Goal: Task Accomplishment & Management: Manage account settings

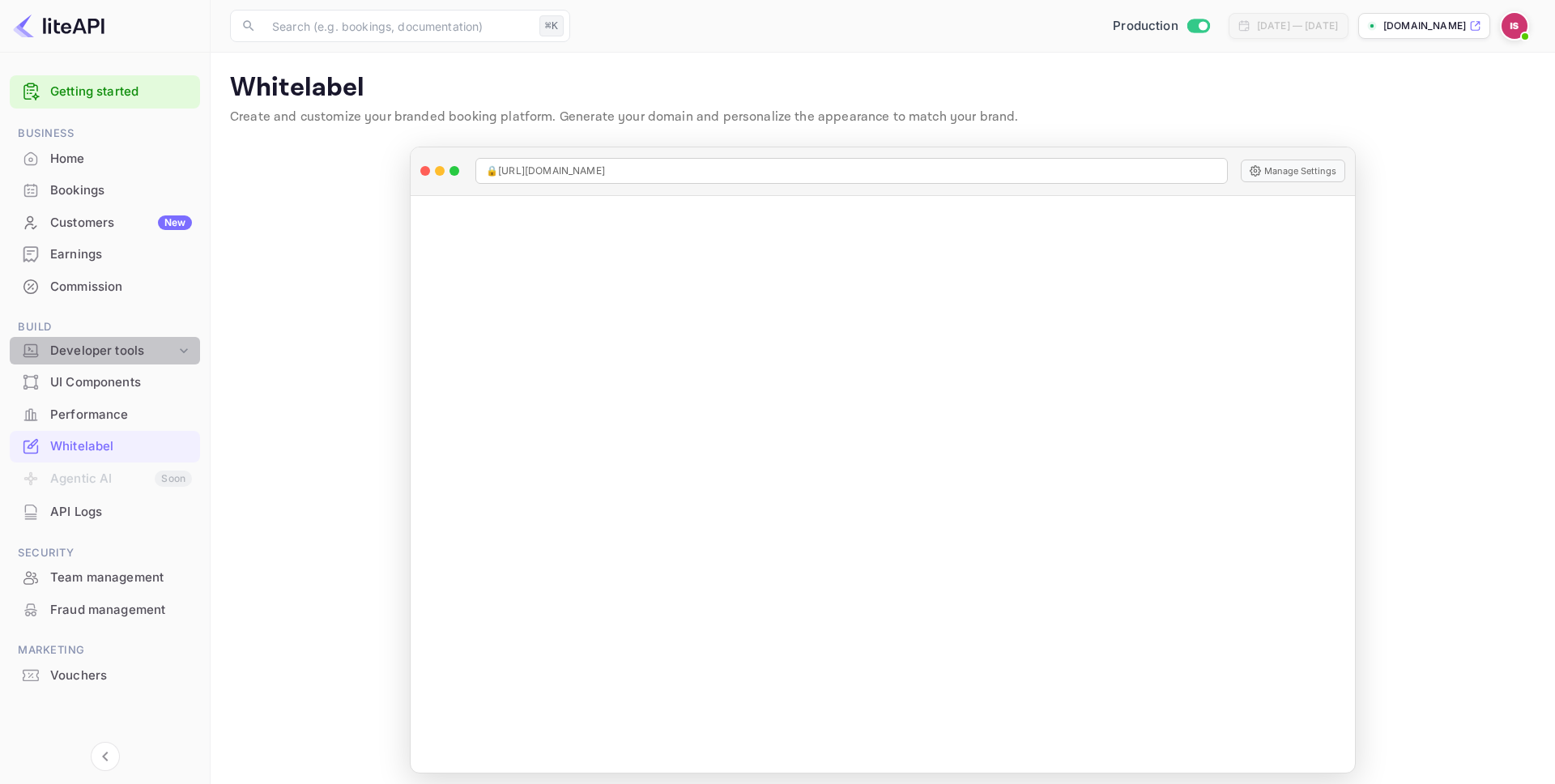
click at [122, 344] on div "Developer tools" at bounding box center [113, 351] width 125 height 19
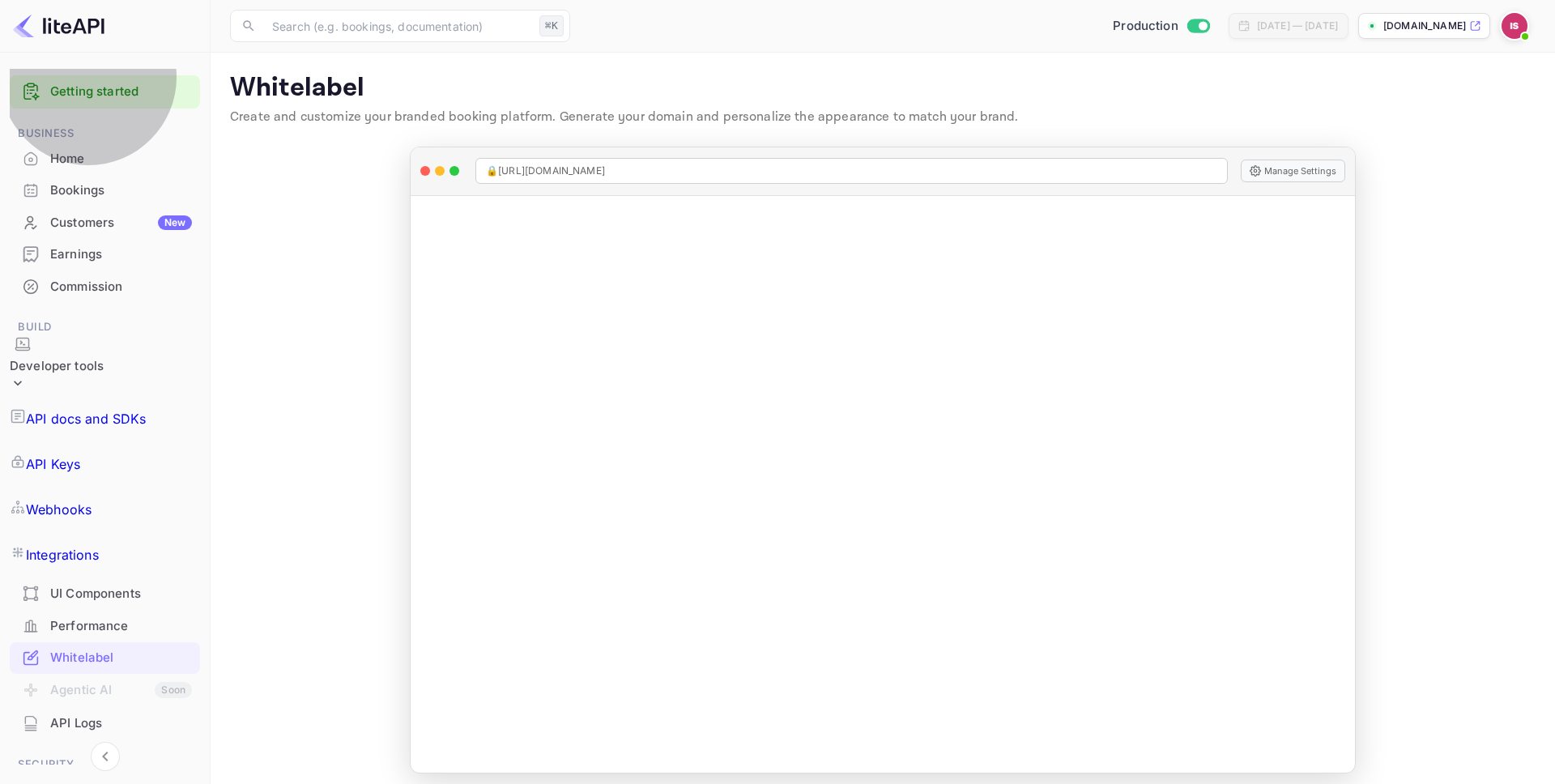
click at [107, 441] on link "API Keys" at bounding box center [105, 463] width 191 height 46
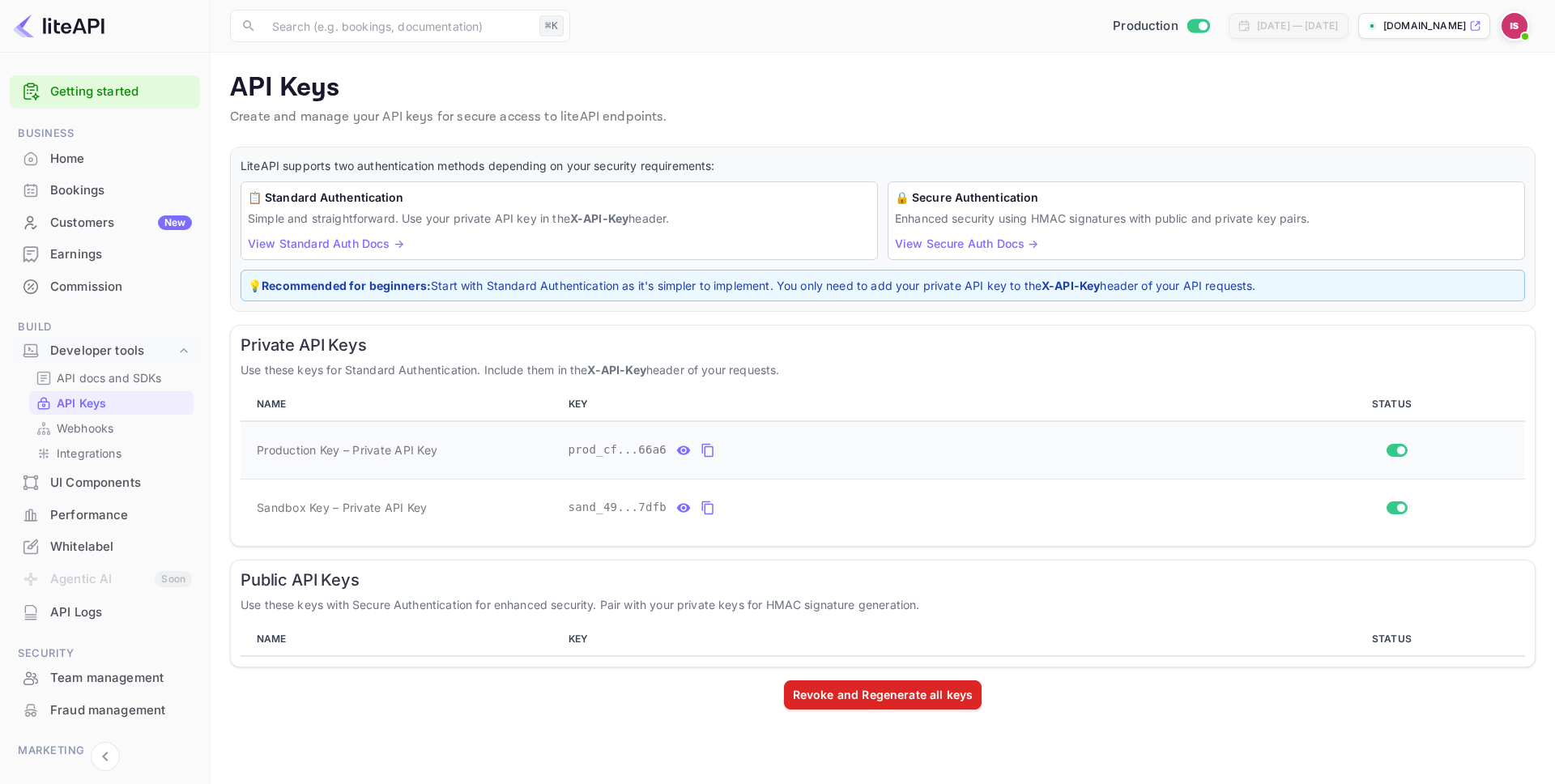
click at [734, 448] on div "prod_cf...66a6" at bounding box center [916, 450] width 693 height 26
click at [709, 448] on icon "private api keys table" at bounding box center [708, 450] width 15 height 20
click at [1406, 444] on span "private api keys table" at bounding box center [1397, 450] width 21 height 13
click at [1404, 448] on input "Switch" at bounding box center [1401, 450] width 29 height 9
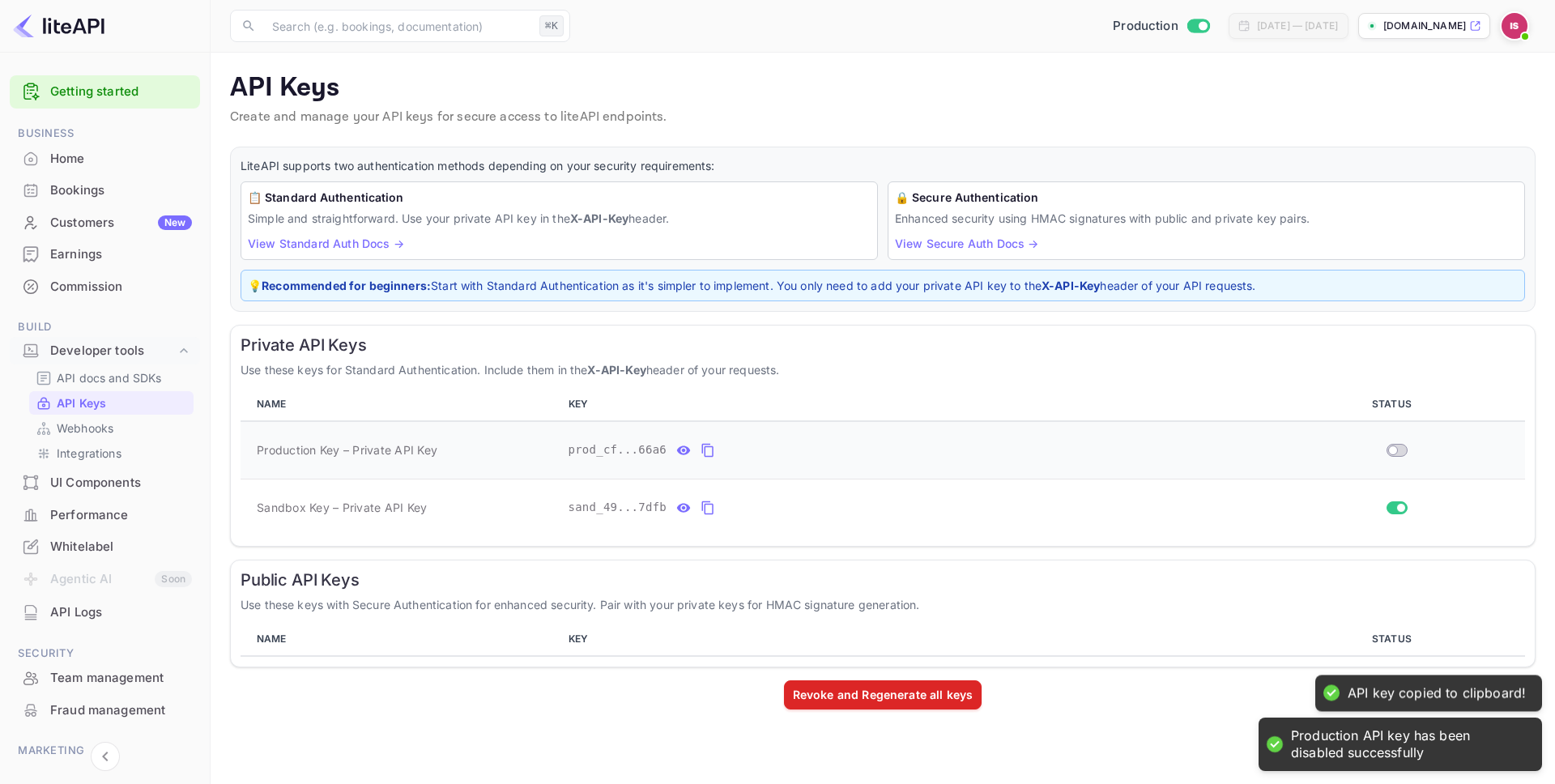
click at [1401, 453] on input "Switch" at bounding box center [1392, 450] width 29 height 9
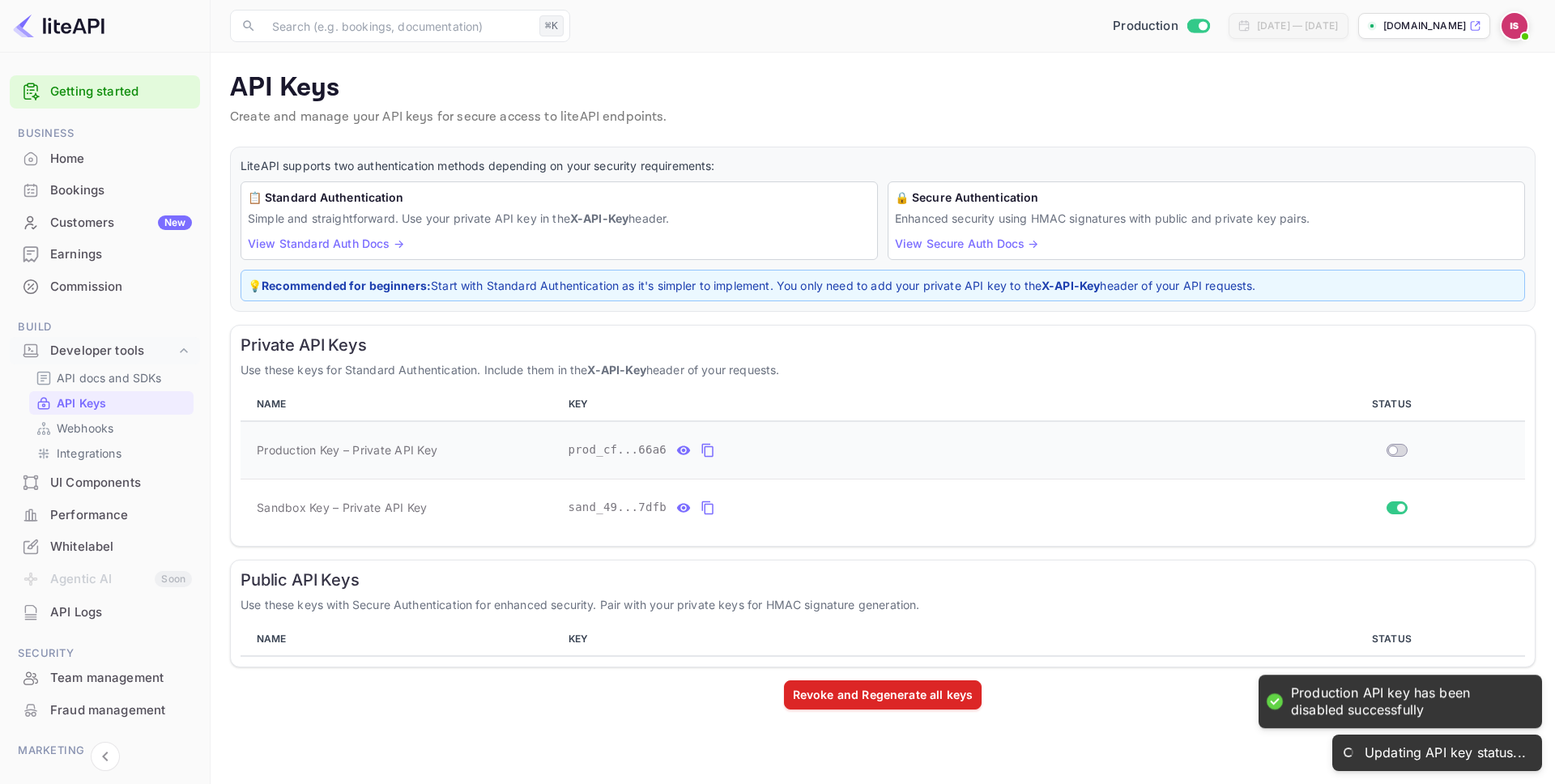
checkbox input "true"
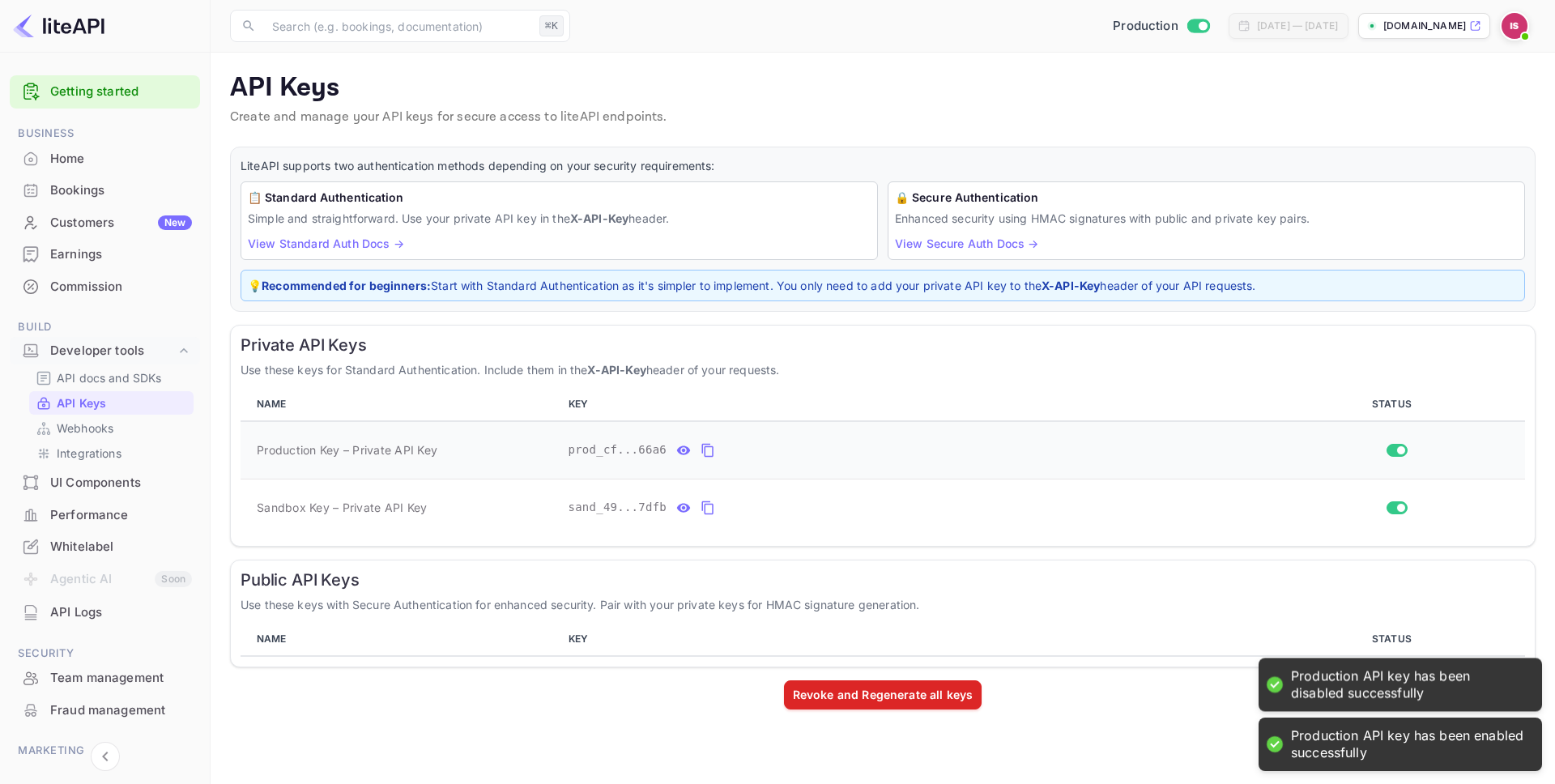
click at [712, 441] on icon "private api keys table" at bounding box center [708, 450] width 15 height 20
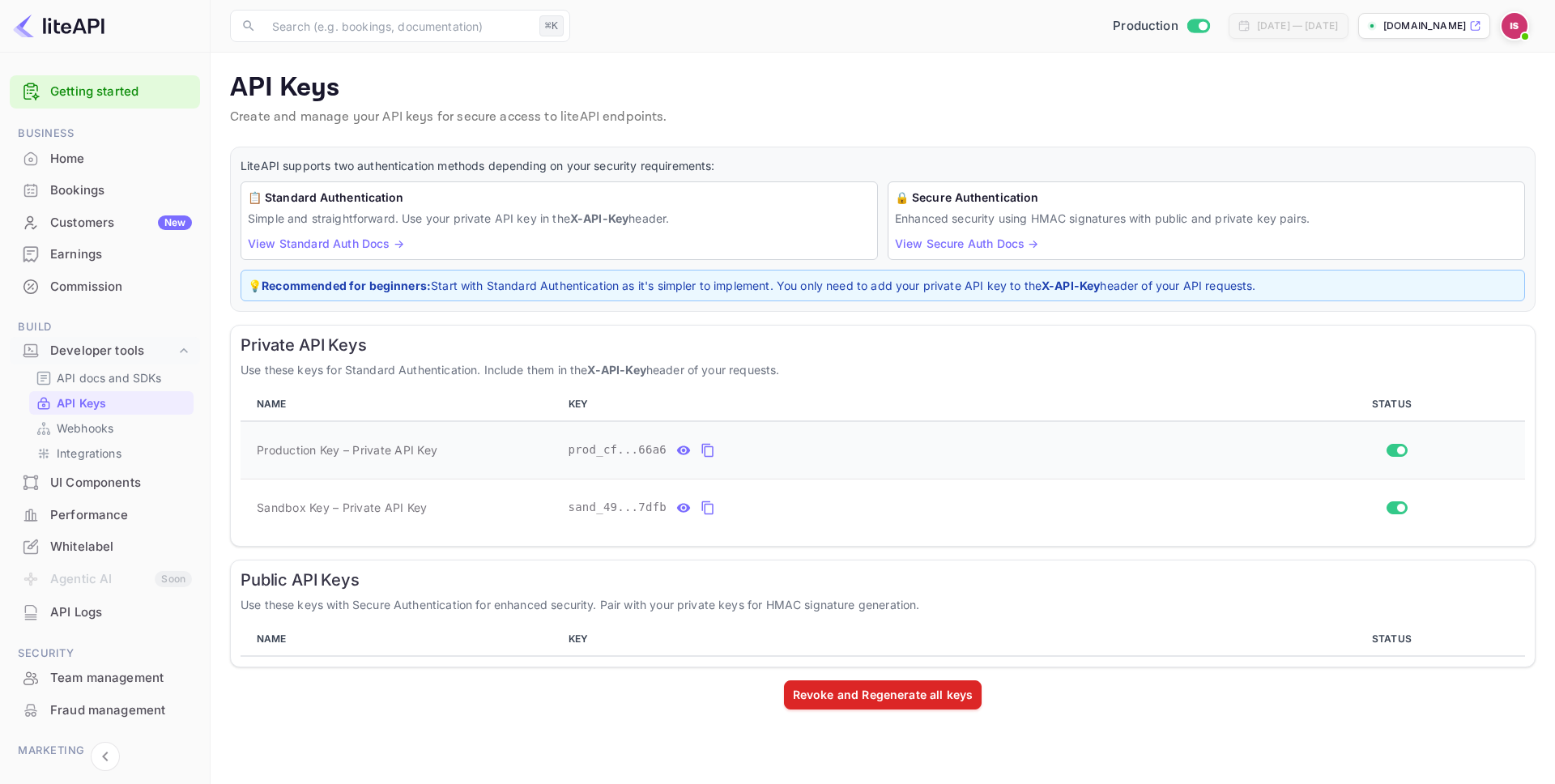
click at [709, 452] on icon "private api keys table" at bounding box center [708, 450] width 15 height 20
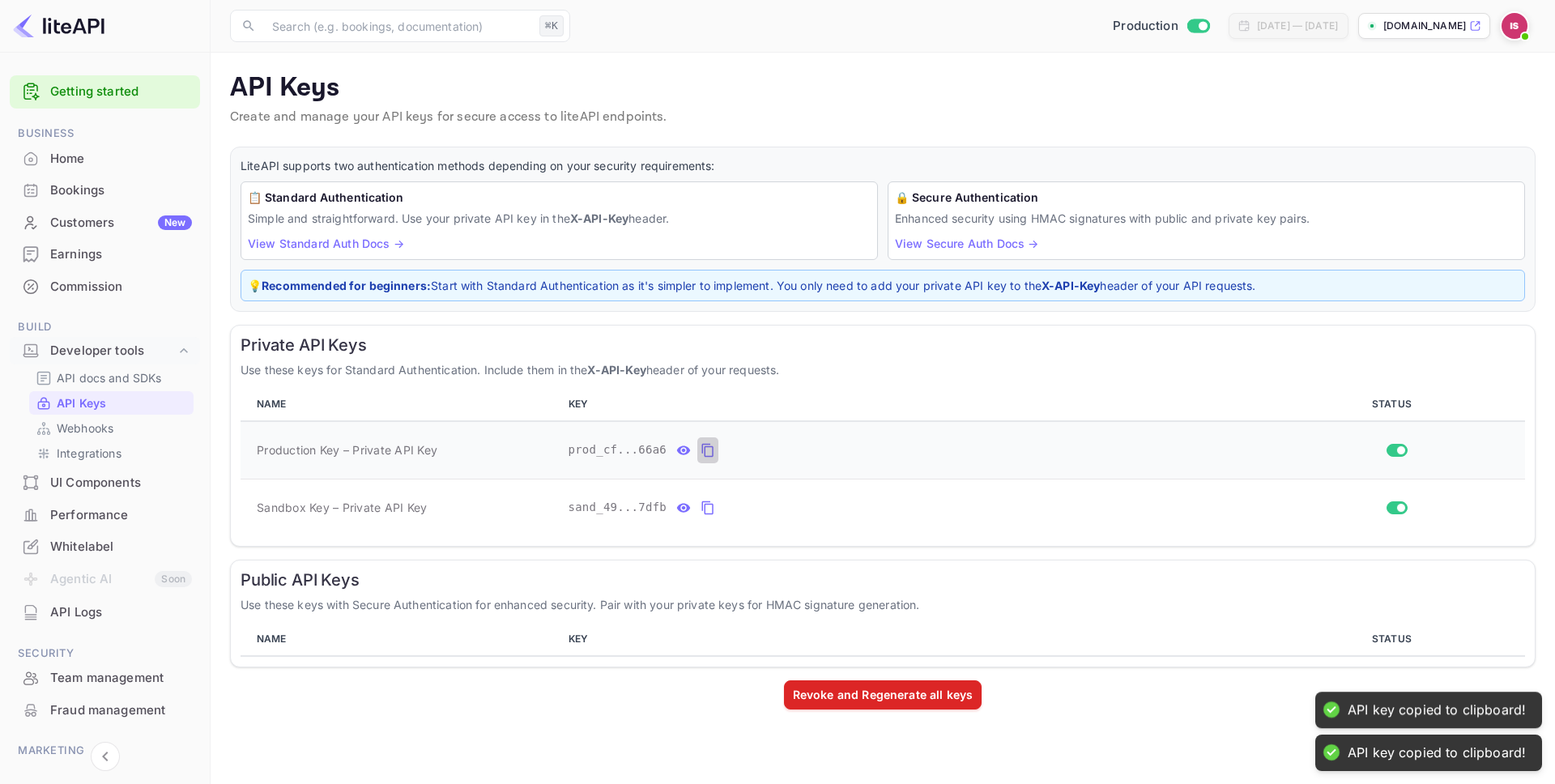
click at [709, 452] on icon "private api keys table" at bounding box center [708, 450] width 15 height 20
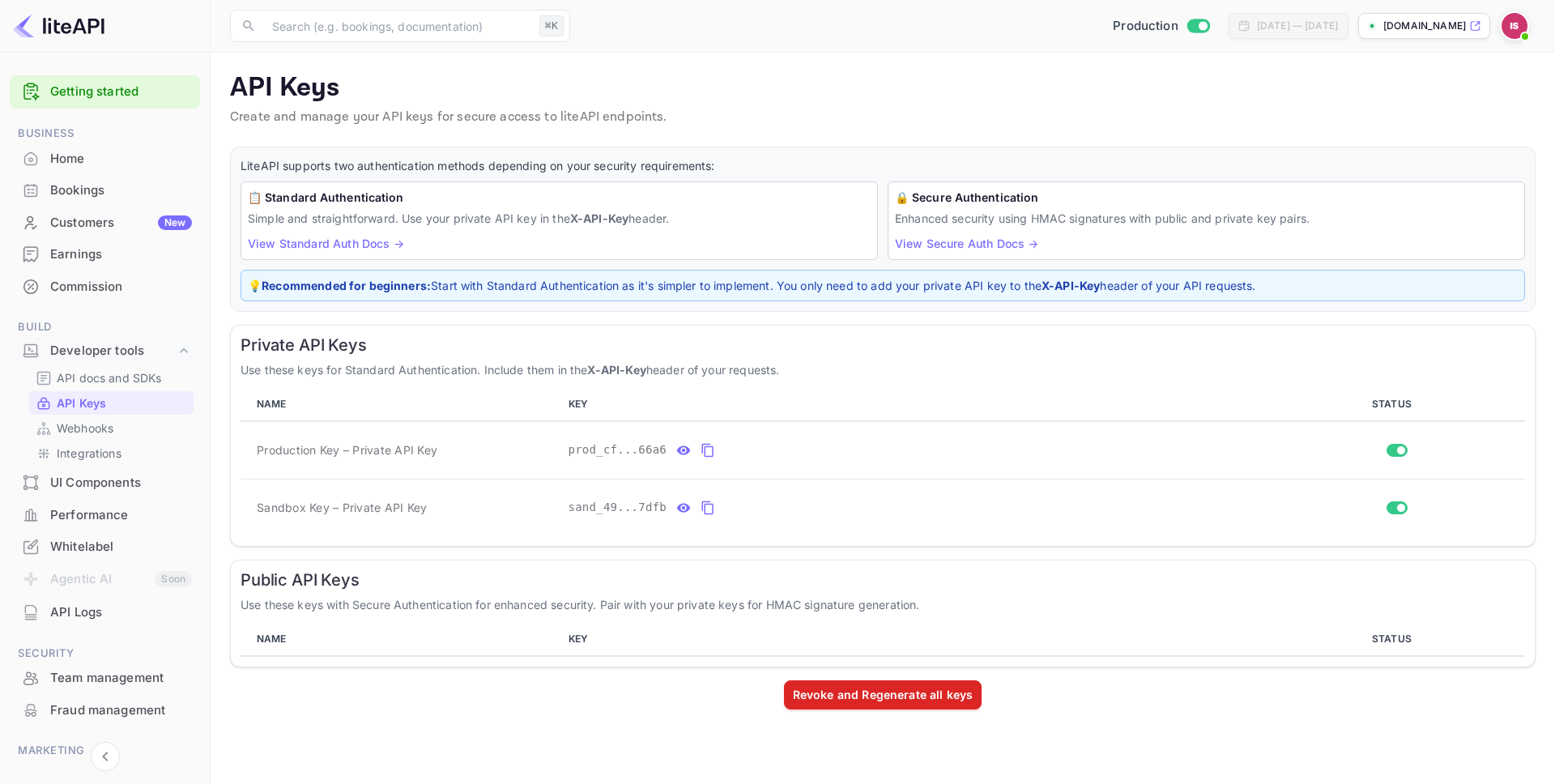
click at [472, 590] on div "Public API Keys Use these keys with Secure Authentication for enhanced security…" at bounding box center [882, 613] width 1305 height 107
click at [408, 615] on div "Public API Keys Use these keys with Secure Authentication for enhanced security…" at bounding box center [882, 613] width 1305 height 107
click at [408, 637] on th "NAME" at bounding box center [401, 640] width 321 height 34
click at [1380, 642] on th "STATUS" at bounding box center [1397, 640] width 257 height 34
click at [1187, 26] on input "Switch to Sandbox mode" at bounding box center [1203, 25] width 33 height 10
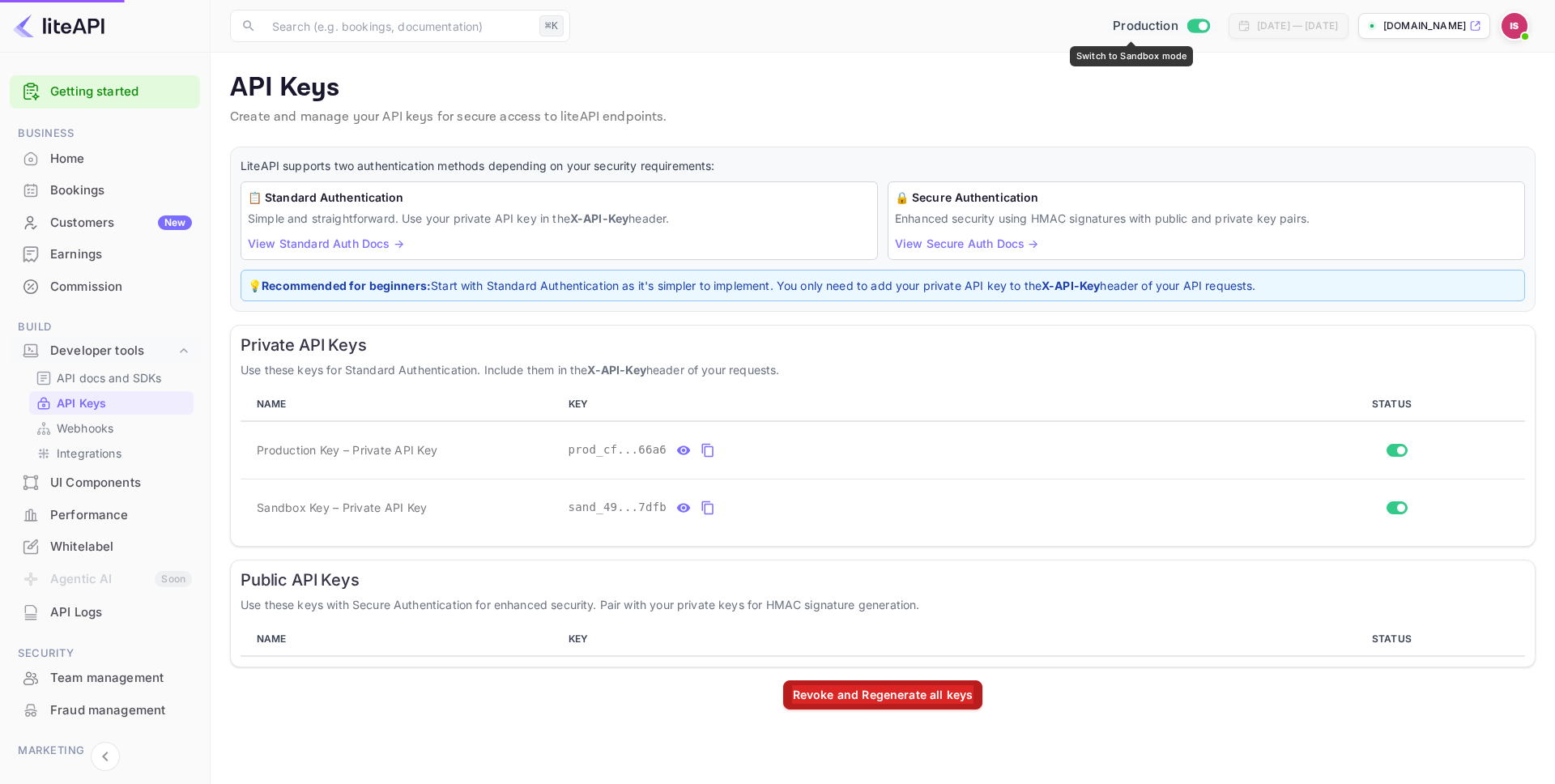
checkbox input "false"
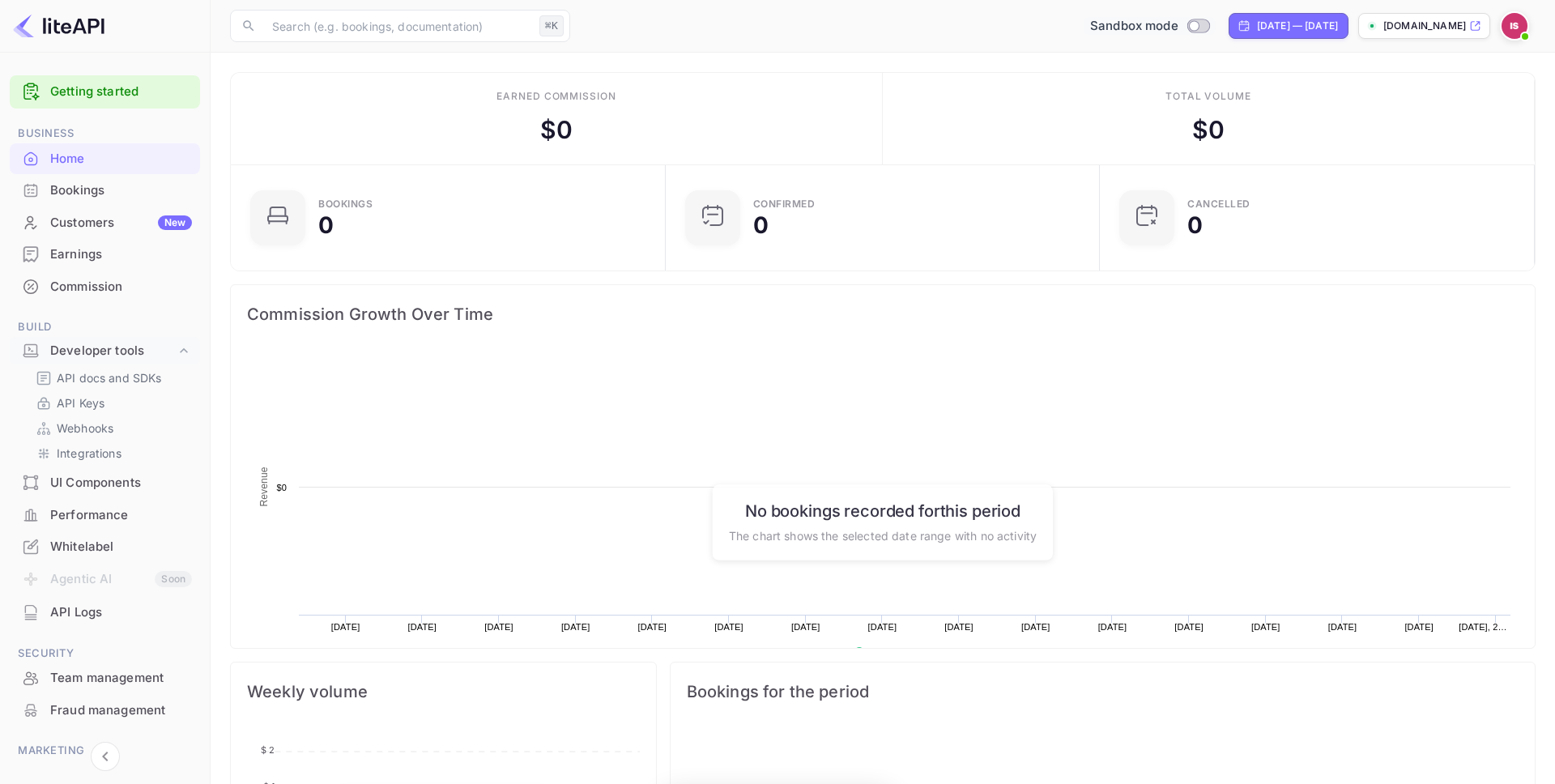
scroll to position [264, 424]
click at [79, 411] on p "API Keys" at bounding box center [80, 403] width 48 height 17
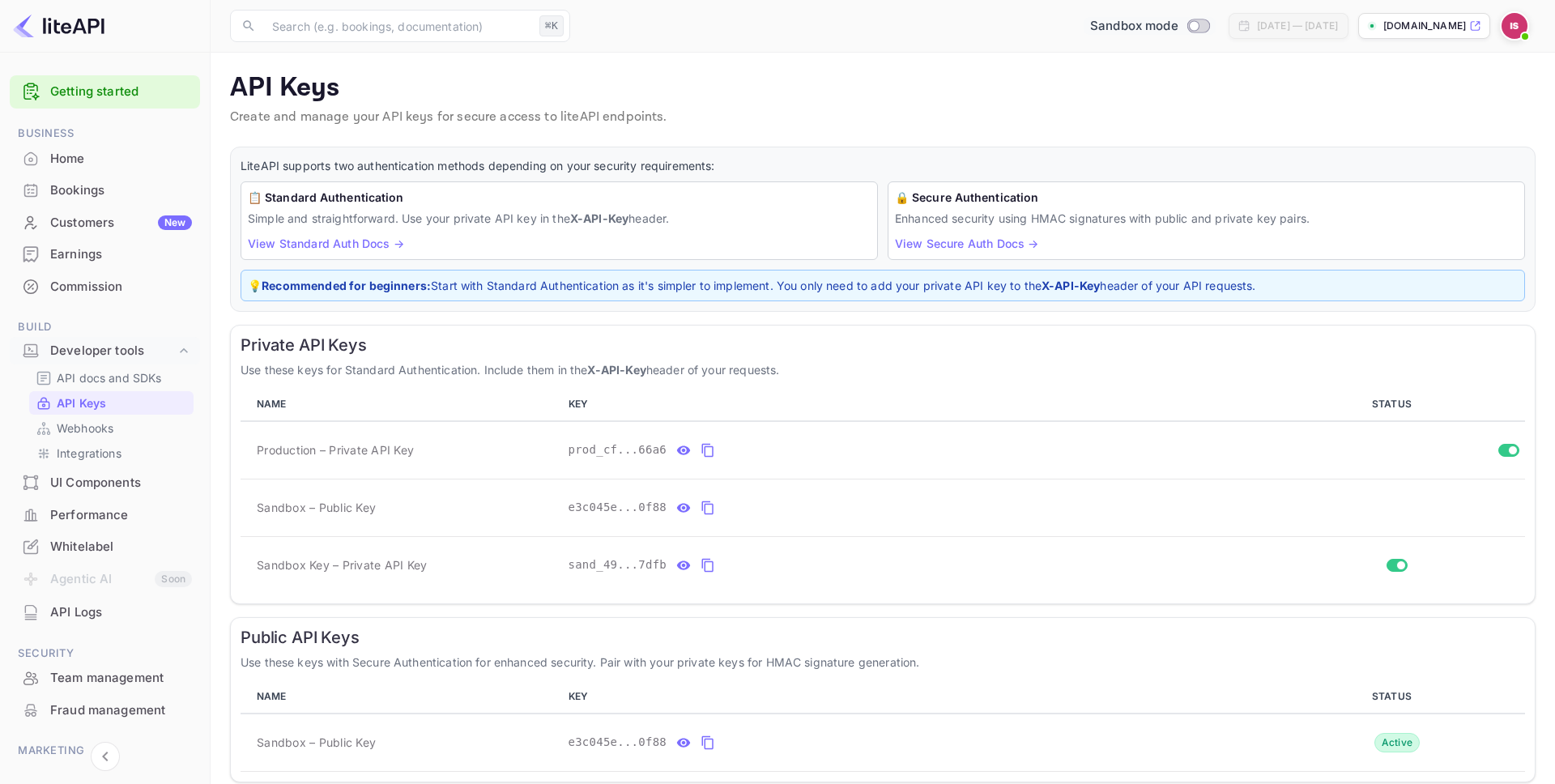
click at [70, 406] on p "API Keys" at bounding box center [81, 403] width 50 height 17
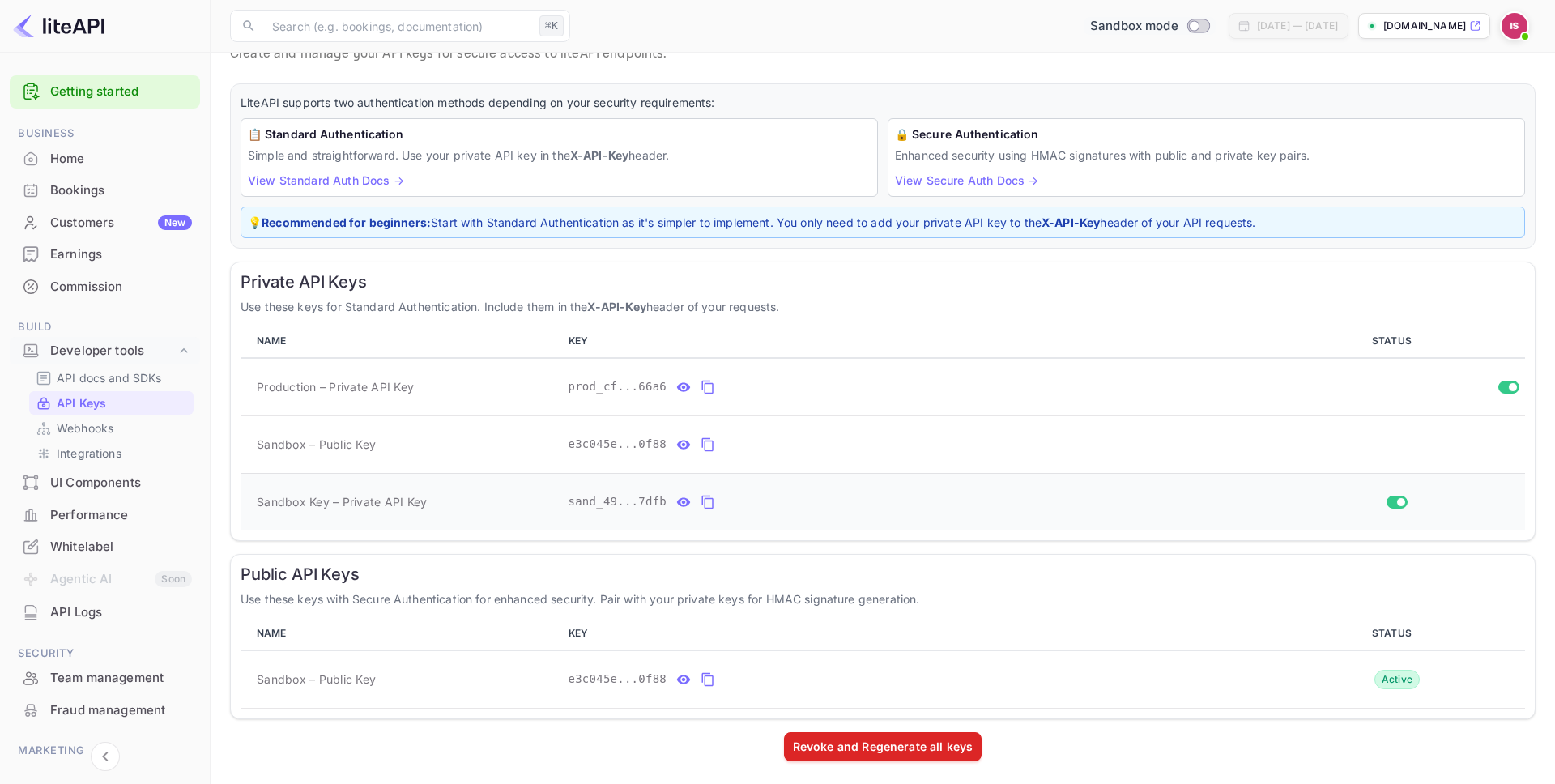
scroll to position [66, 0]
click at [704, 377] on icon "private api keys table" at bounding box center [708, 384] width 15 height 20
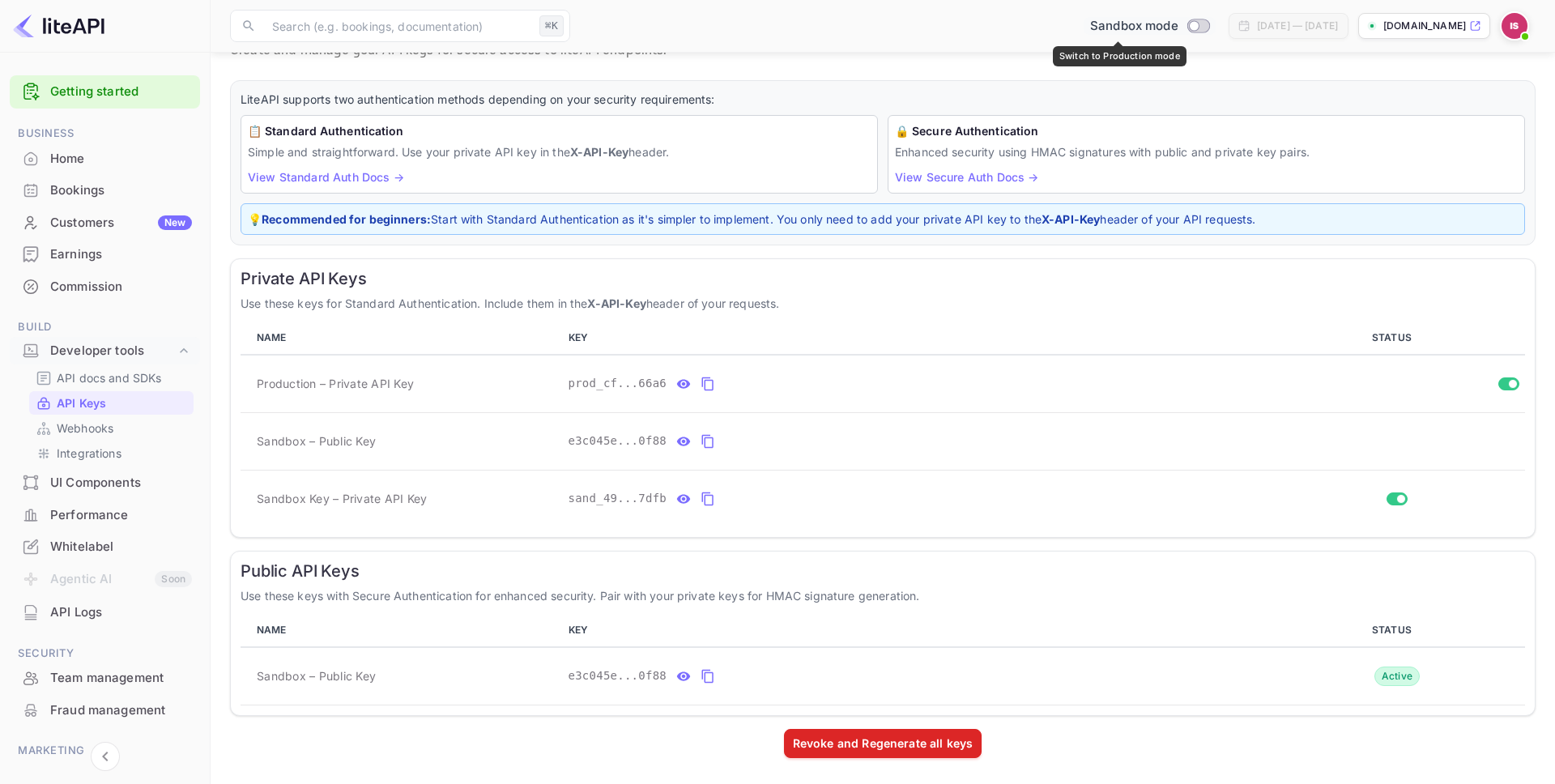
click at [1177, 26] on input "Switch to Production mode" at bounding box center [1193, 25] width 33 height 10
checkbox input "true"
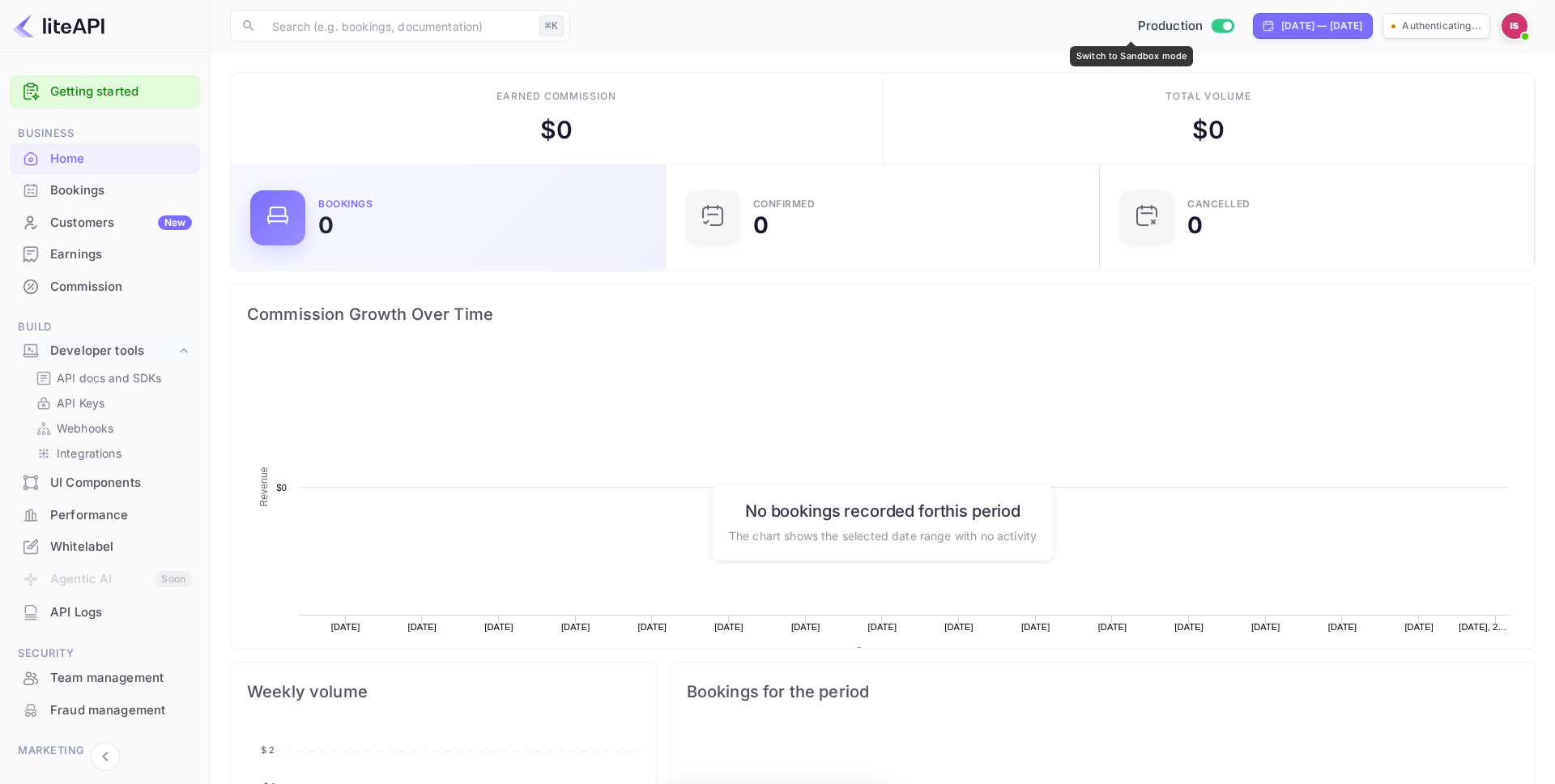
scroll to position [264, 424]
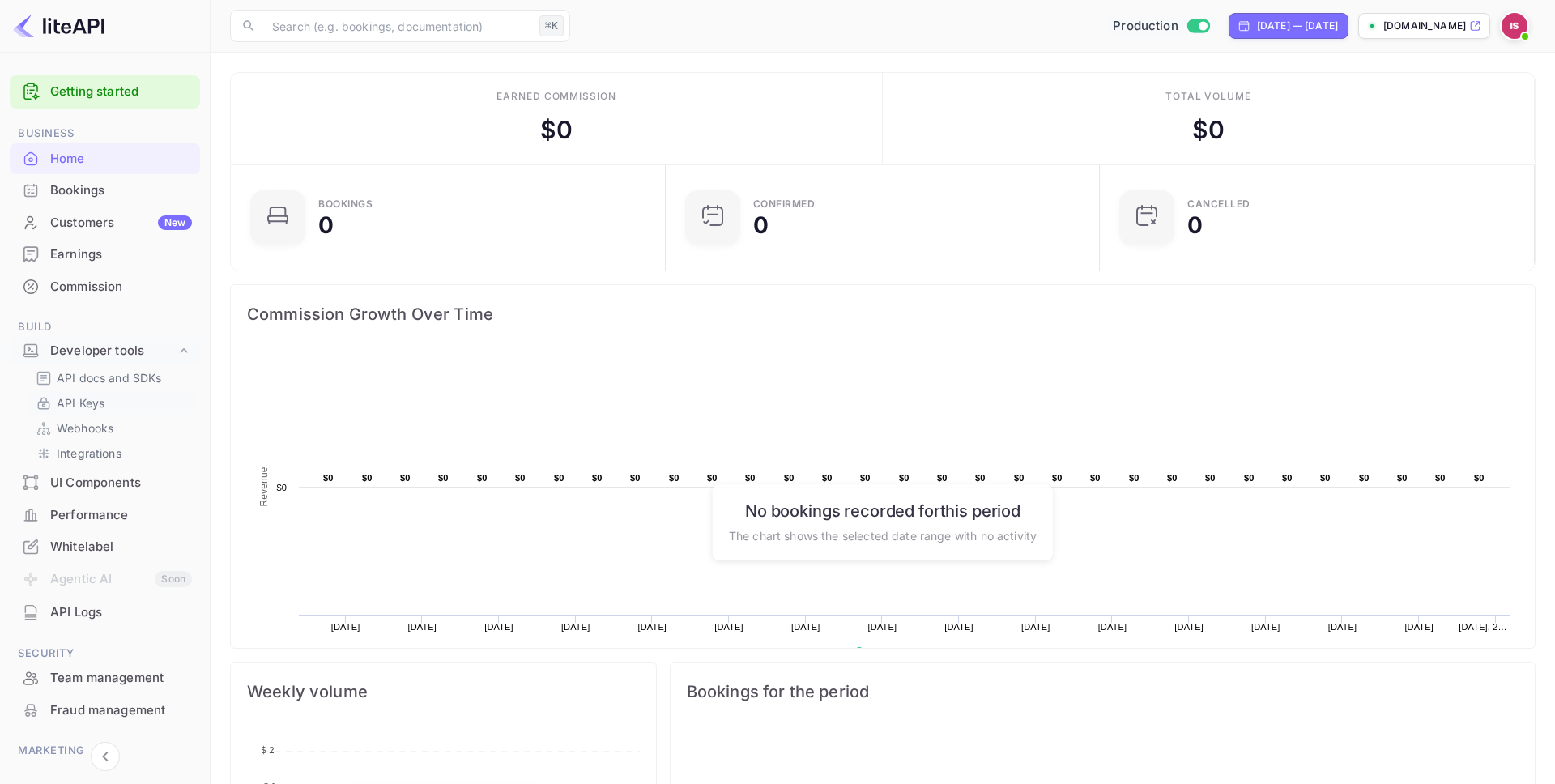
click at [114, 408] on link "API Keys" at bounding box center [111, 403] width 151 height 17
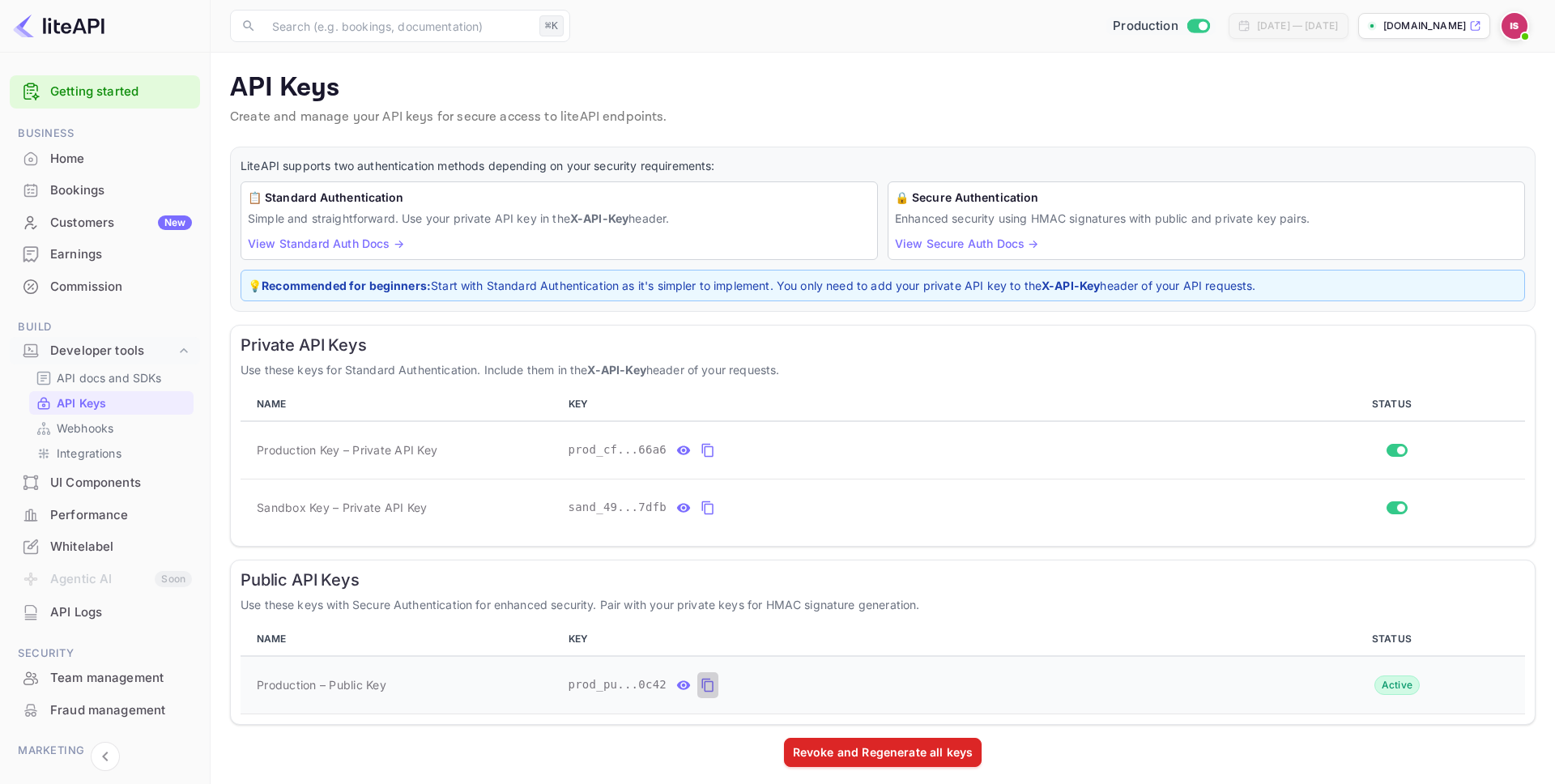
click at [704, 688] on icon "public api keys table" at bounding box center [708, 685] width 15 height 20
click at [299, 512] on span "Sandbox Key – Private API Key" at bounding box center [342, 507] width 170 height 17
click at [712, 510] on icon "private api keys table" at bounding box center [708, 508] width 11 height 14
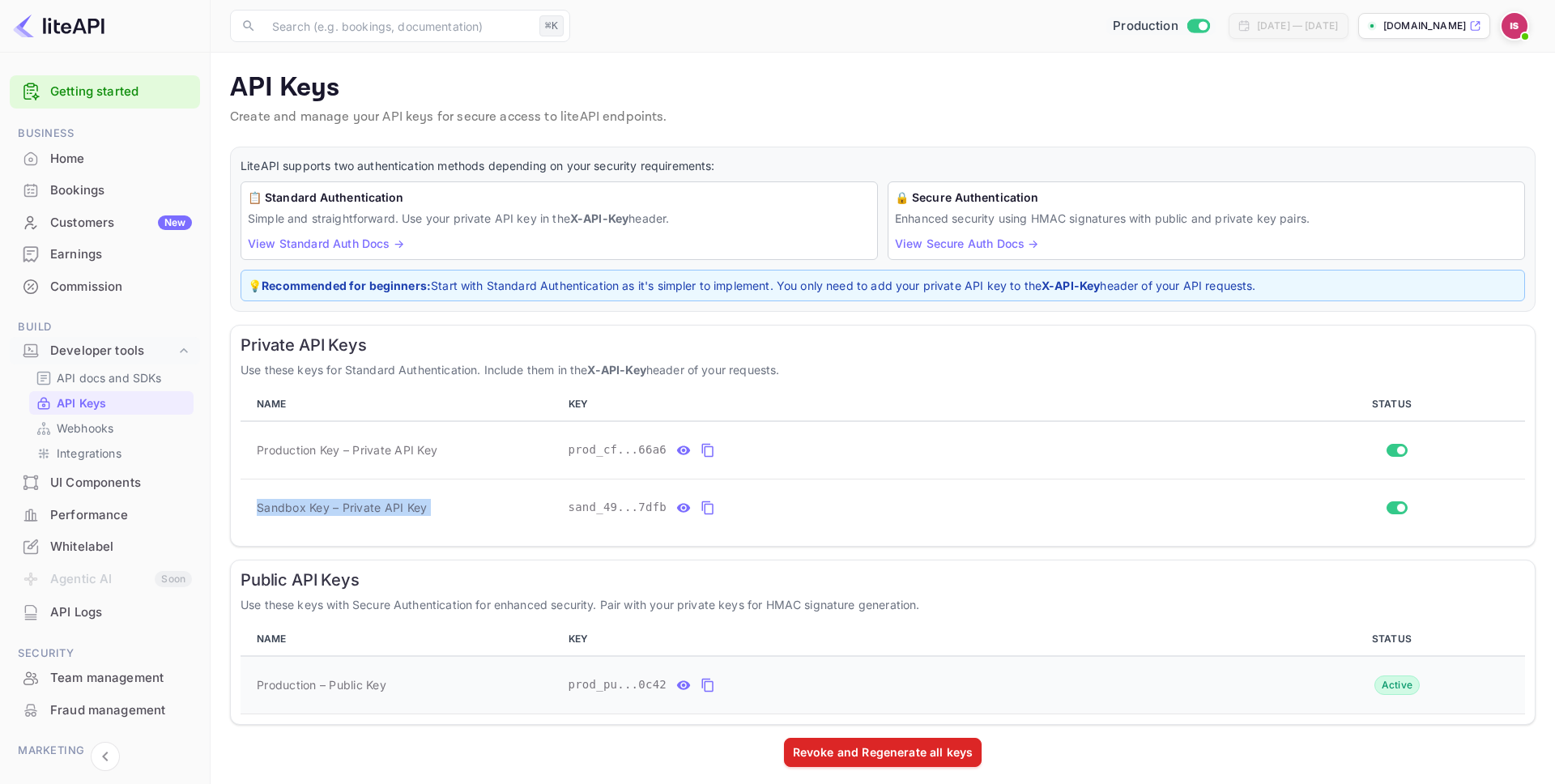
click at [711, 684] on icon "public api keys table" at bounding box center [708, 685] width 15 height 20
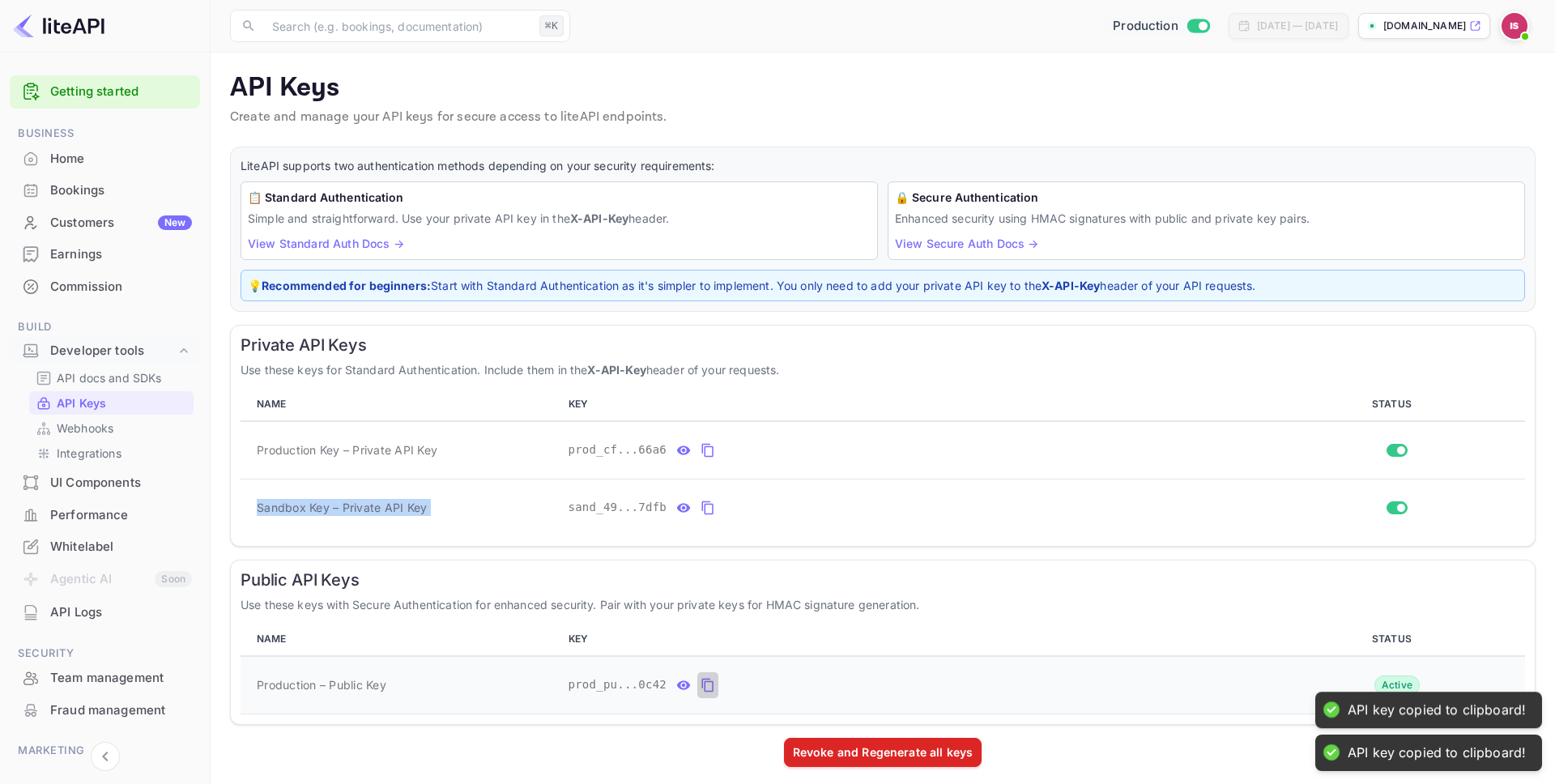
click at [711, 684] on icon "public api keys table" at bounding box center [708, 685] width 15 height 20
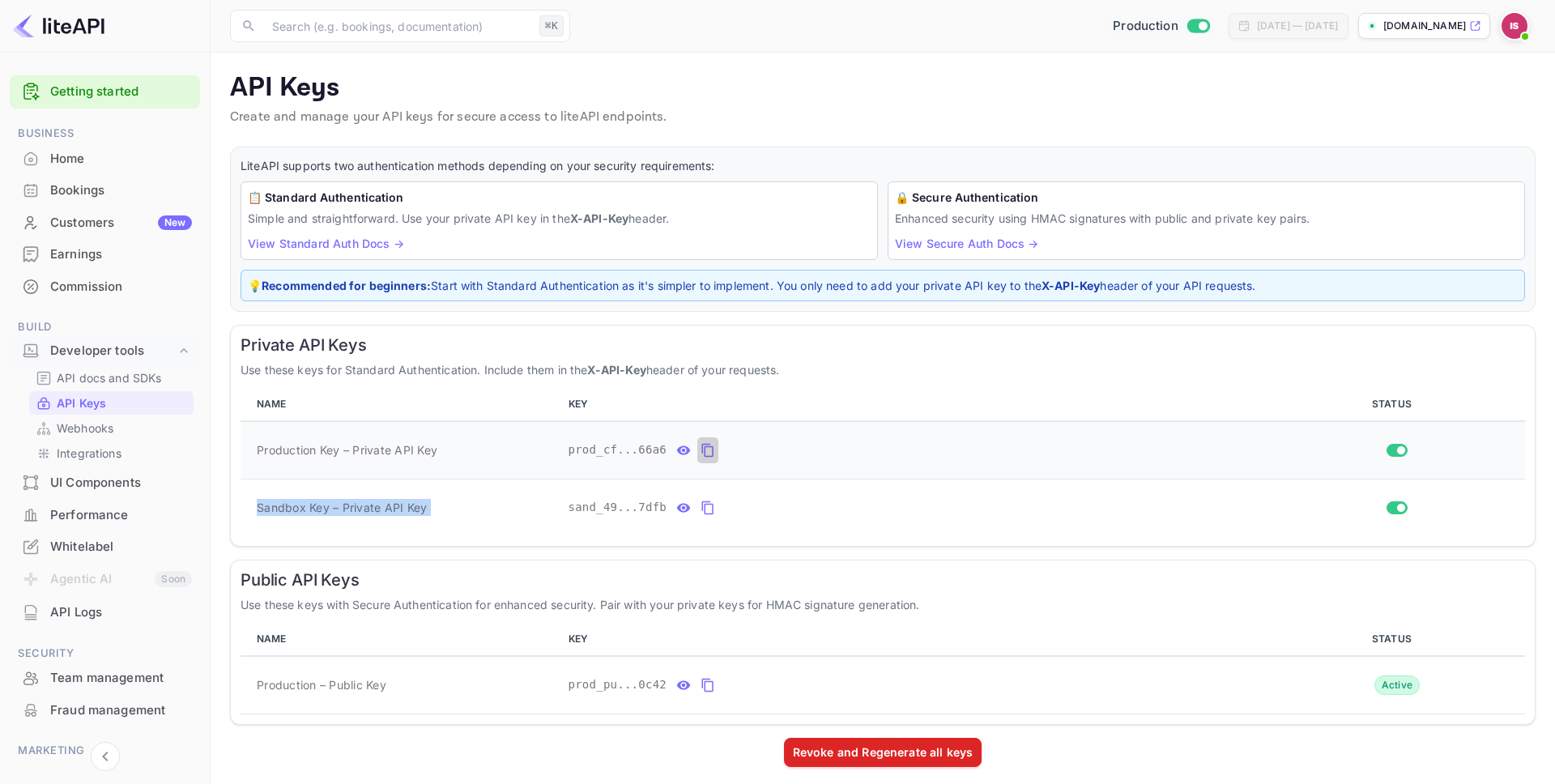
click at [703, 448] on icon "private api keys table" at bounding box center [708, 450] width 15 height 20
